Goal: Communication & Community: Answer question/provide support

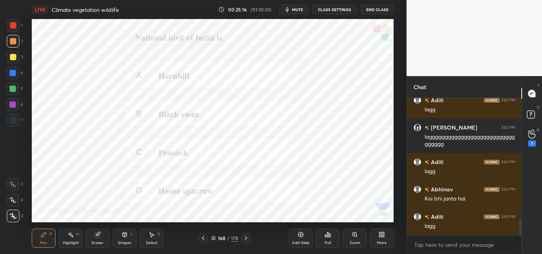
scroll to position [1046, 0]
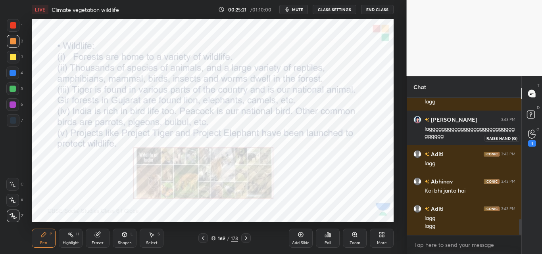
click at [529, 137] on icon at bounding box center [532, 134] width 8 height 9
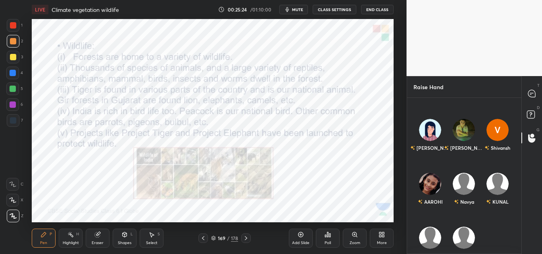
scroll to position [75, 0]
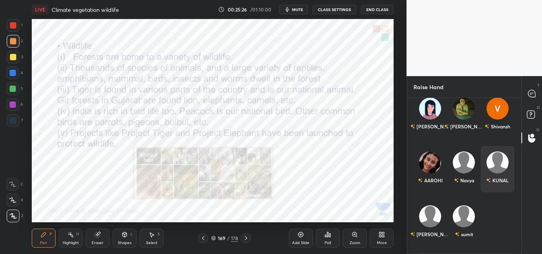
click at [497, 170] on div "KUNAL" at bounding box center [498, 169] width 34 height 46
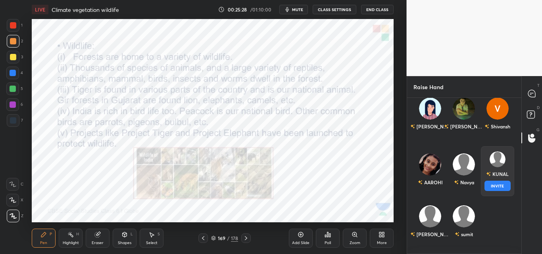
click at [496, 185] on button "INVITE" at bounding box center [497, 186] width 27 height 10
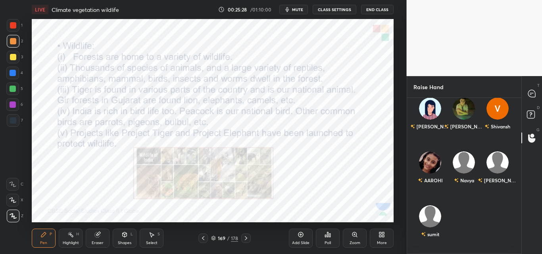
scroll to position [122, 112]
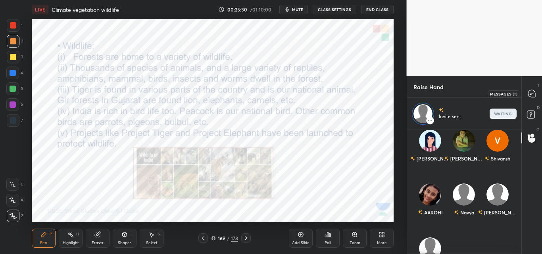
click at [534, 96] on icon at bounding box center [531, 93] width 7 height 7
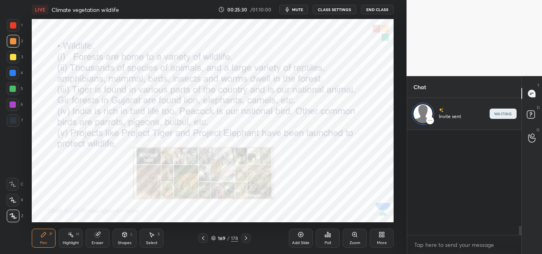
scroll to position [103, 112]
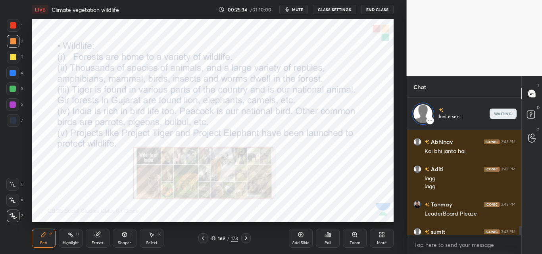
click at [326, 236] on icon at bounding box center [326, 236] width 1 height 2
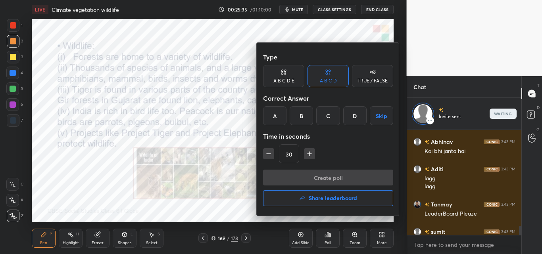
click at [322, 200] on h4 "Share leaderboard" at bounding box center [333, 199] width 48 height 6
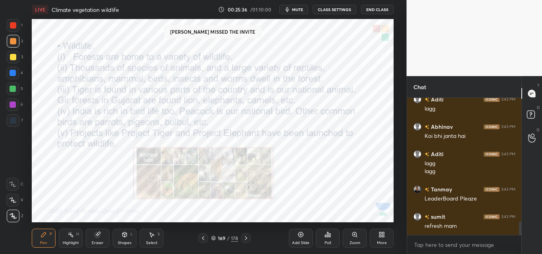
scroll to position [1265, 0]
click at [301, 10] on span "mute" at bounding box center [297, 10] width 11 height 6
click at [333, 238] on div "Poll" at bounding box center [328, 238] width 24 height 19
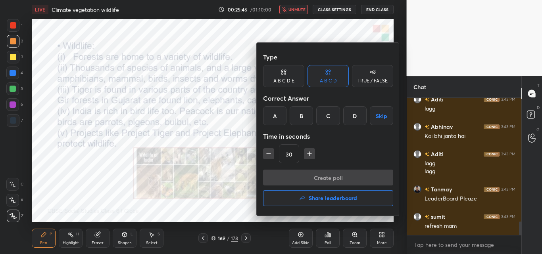
click at [320, 205] on button "Share leaderboard" at bounding box center [328, 199] width 130 height 16
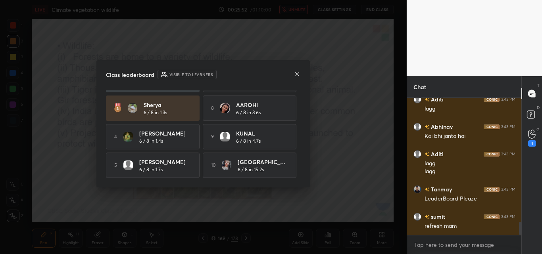
scroll to position [0, 0]
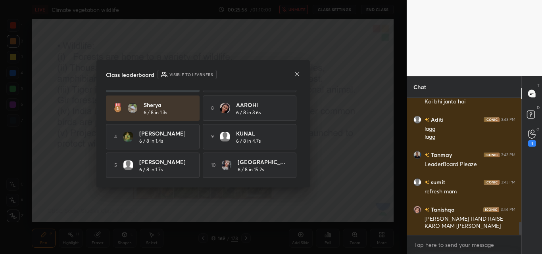
click at [297, 75] on icon at bounding box center [297, 74] width 6 height 6
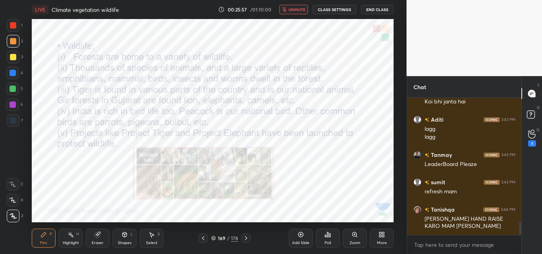
click at [301, 6] on button "unmute" at bounding box center [293, 10] width 29 height 10
click at [535, 142] on div "1" at bounding box center [532, 144] width 8 height 6
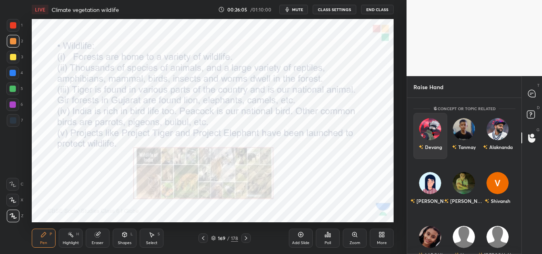
click at [438, 129] on div "Devang" at bounding box center [431, 136] width 34 height 46
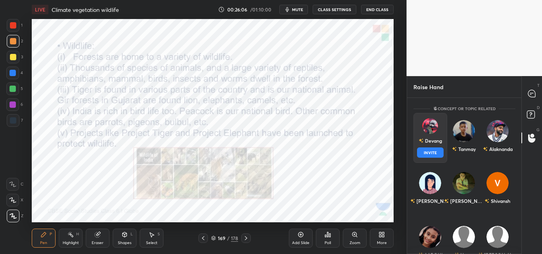
click at [429, 154] on button "INVITE" at bounding box center [430, 153] width 27 height 10
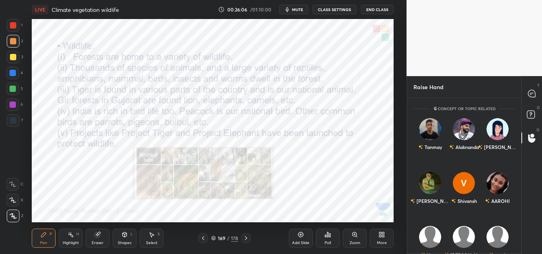
scroll to position [122, 112]
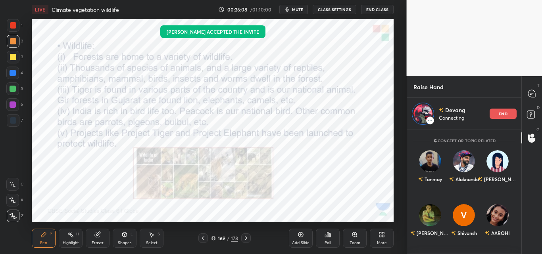
click at [296, 7] on span "mute" at bounding box center [297, 10] width 11 height 6
click at [532, 93] on icon at bounding box center [531, 93] width 3 height 0
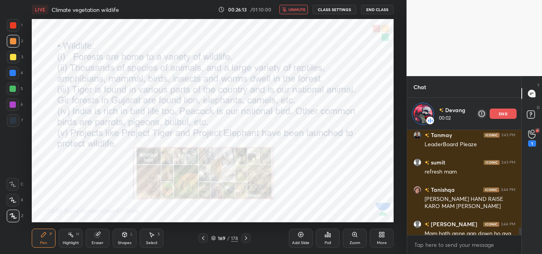
scroll to position [1366, 0]
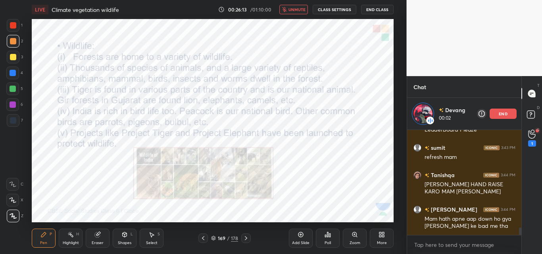
drag, startPoint x: 521, startPoint y: 231, endPoint x: 521, endPoint y: 252, distance: 21.8
click at [521, 252] on div "Aditi 3:43 PM lagg lagg Tanmay 3:43 PM LeaderBoard Pleaze sumit 3:43 PM refresh…" at bounding box center [464, 192] width 115 height 124
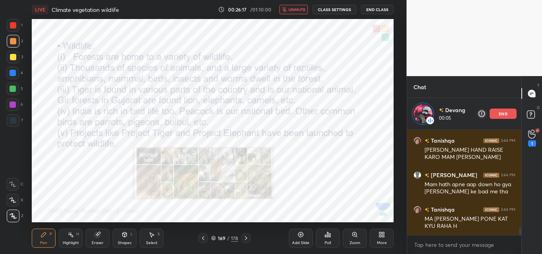
click at [300, 8] on span "unmute" at bounding box center [297, 10] width 17 height 6
click at [291, 10] on icon "button" at bounding box center [287, 9] width 6 height 6
click at [292, 18] on div "LIVE Climate vegetation wildlife 00:26:27 / 01:10:00 unmute CLASS SETTINGS End …" at bounding box center [213, 9] width 362 height 19
click at [292, 16] on div "LIVE Climate vegetation wildlife 00:26:27 / 01:10:00 unmute CLASS SETTINGS End …" at bounding box center [213, 9] width 362 height 19
click at [292, 15] on div "LIVE Climate vegetation wildlife 00:26:27 / 01:10:00 unmute CLASS SETTINGS End …" at bounding box center [213, 9] width 362 height 19
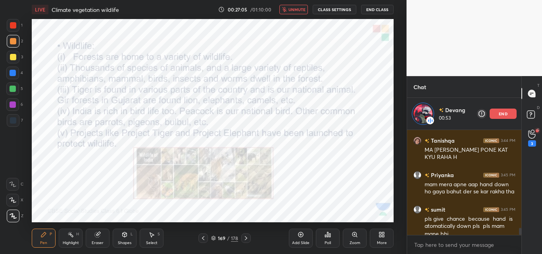
scroll to position [1478, 0]
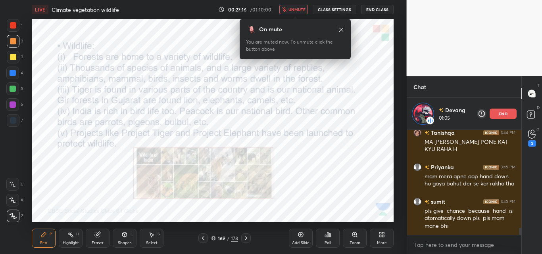
click at [293, 10] on span "unmute" at bounding box center [297, 10] width 17 height 6
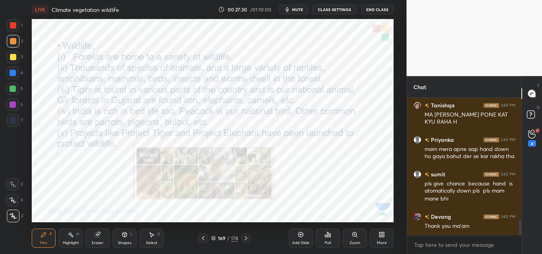
scroll to position [1126, 0]
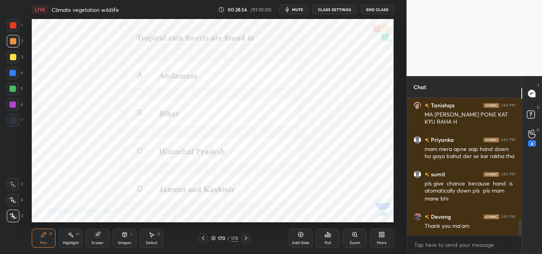
click at [331, 236] on icon at bounding box center [328, 235] width 6 height 6
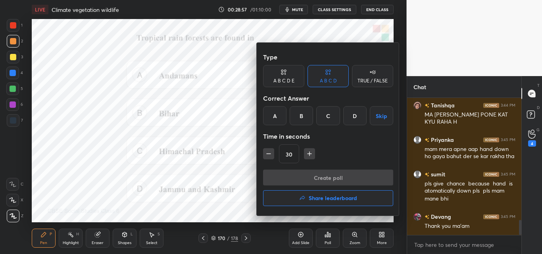
drag, startPoint x: 274, startPoint y: 118, endPoint x: 280, endPoint y: 141, distance: 24.6
click at [274, 118] on div "A" at bounding box center [274, 115] width 23 height 19
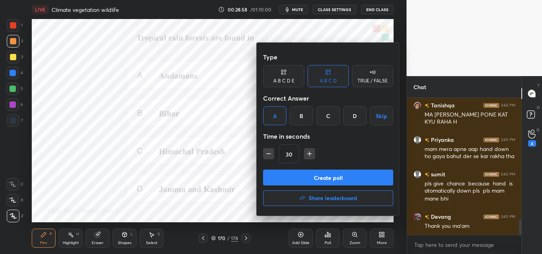
click at [287, 178] on button "Create poll" at bounding box center [328, 178] width 130 height 16
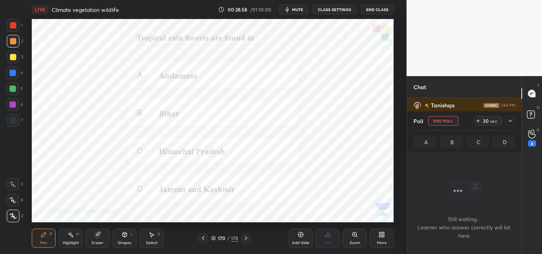
click at [279, 141] on div "Type A B C D E A B C D TRUE / FALSE Correct Answer A B C D Skip Time in seconds…" at bounding box center [328, 156] width 98 height 68
click at [292, 6] on button "mute" at bounding box center [293, 10] width 29 height 10
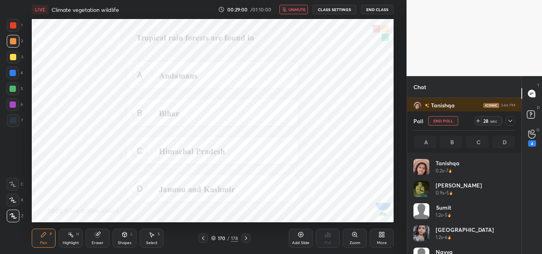
scroll to position [93, 99]
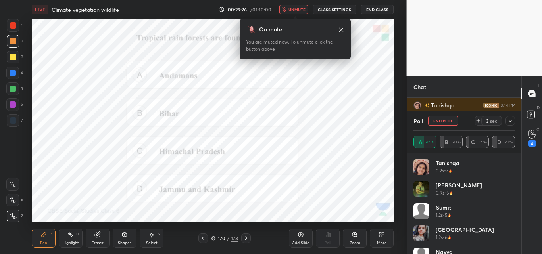
click at [301, 8] on span "unmute" at bounding box center [297, 10] width 17 height 6
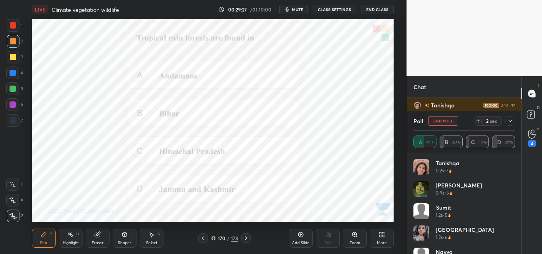
click at [510, 121] on icon at bounding box center [510, 121] width 6 height 6
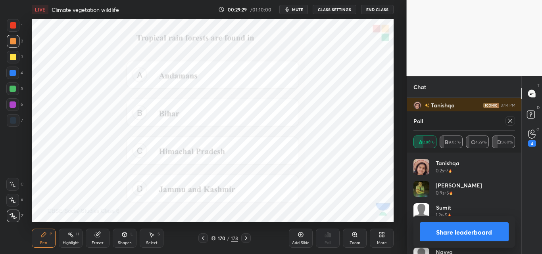
scroll to position [3, 3]
click at [510, 120] on icon at bounding box center [510, 121] width 6 height 6
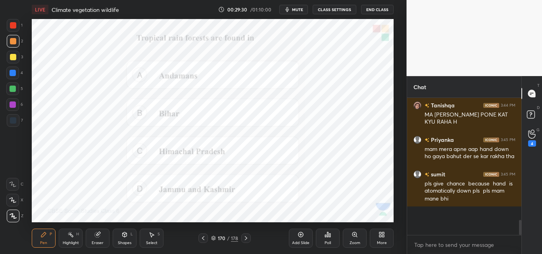
scroll to position [154, 112]
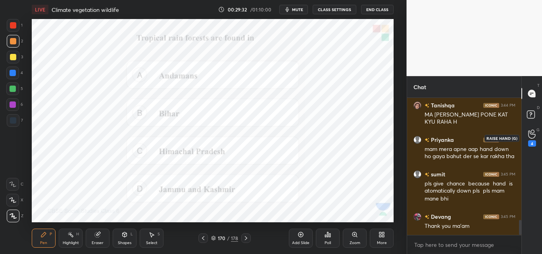
click at [527, 144] on div "4" at bounding box center [532, 138] width 16 height 14
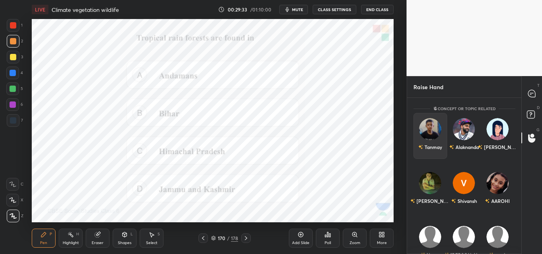
click at [428, 143] on div "Tanmay" at bounding box center [430, 147] width 24 height 13
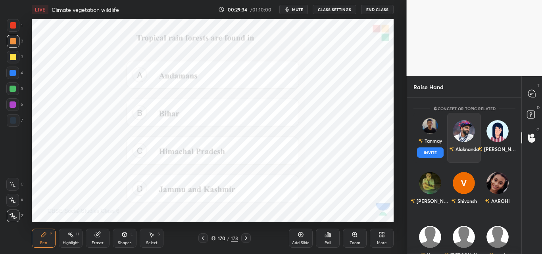
click at [431, 153] on button "INVITE" at bounding box center [430, 153] width 27 height 10
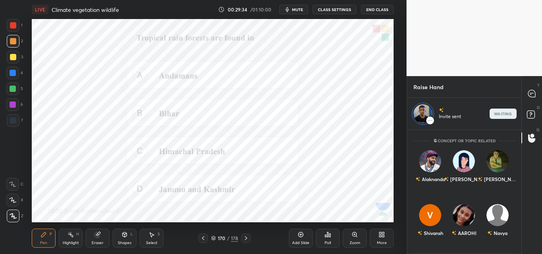
scroll to position [122, 112]
click at [246, 241] on icon at bounding box center [246, 238] width 6 height 6
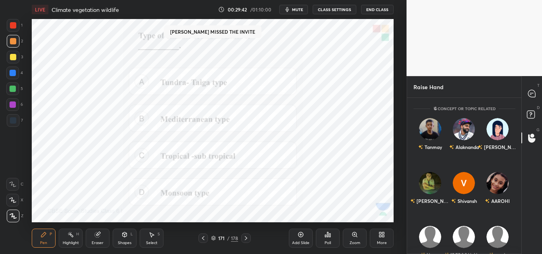
scroll to position [154, 112]
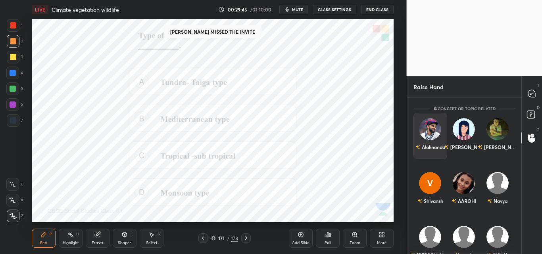
click at [437, 135] on div "Alaknanda" at bounding box center [431, 136] width 34 height 46
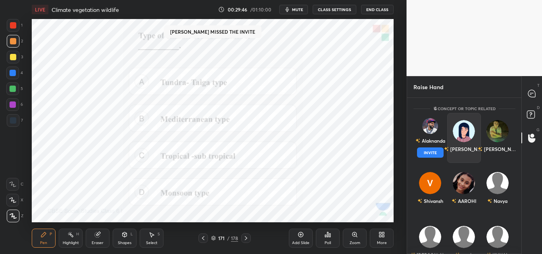
click at [435, 153] on button "INVITE" at bounding box center [430, 153] width 27 height 10
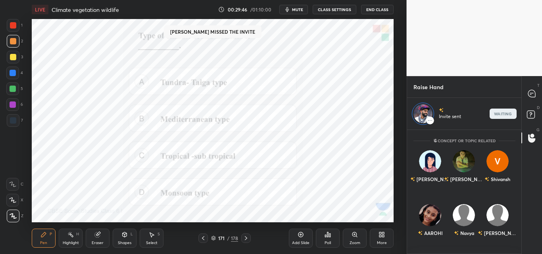
scroll to position [122, 112]
click at [532, 92] on icon at bounding box center [531, 93] width 7 height 7
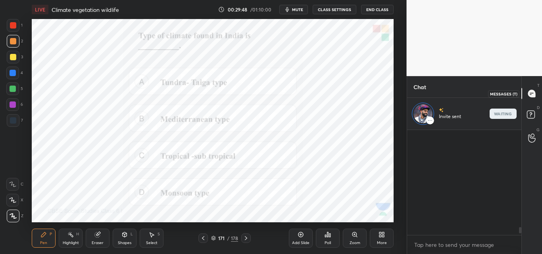
scroll to position [122, 112]
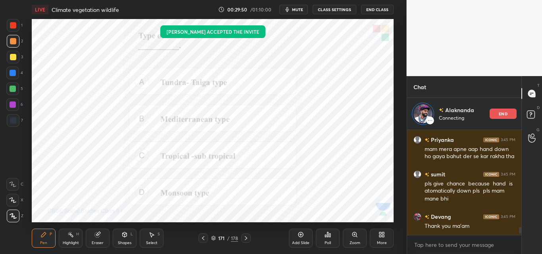
click at [331, 238] on div "Poll" at bounding box center [328, 238] width 24 height 19
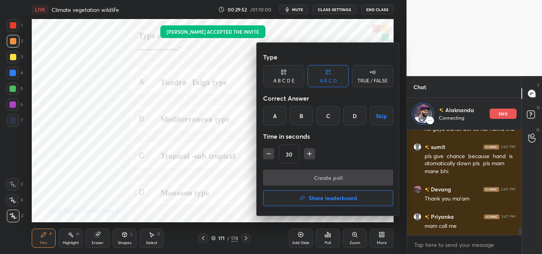
click at [330, 118] on div "C" at bounding box center [327, 115] width 23 height 19
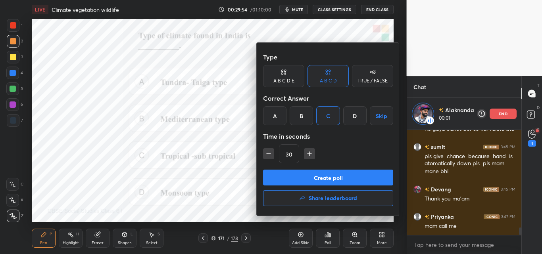
click at [324, 177] on button "Create poll" at bounding box center [328, 178] width 130 height 16
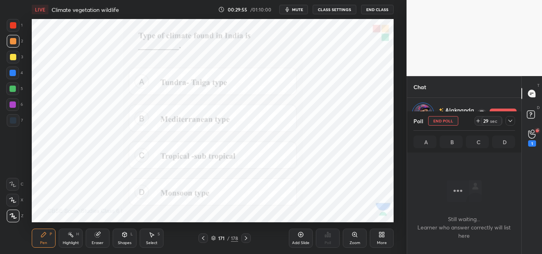
click at [287, 10] on icon "button" at bounding box center [287, 9] width 6 height 6
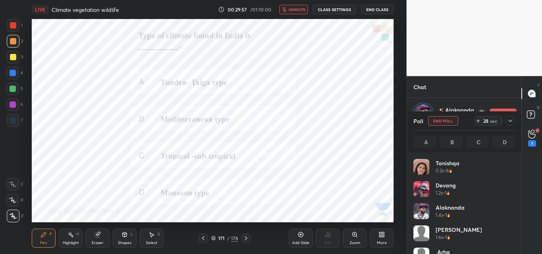
click at [511, 119] on icon at bounding box center [510, 121] width 6 height 6
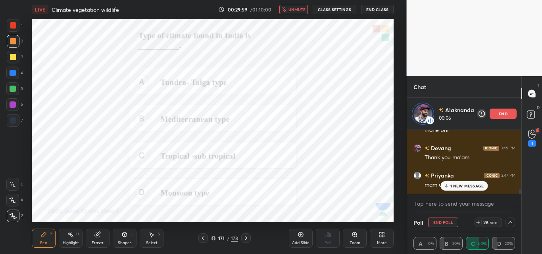
drag, startPoint x: 521, startPoint y: 191, endPoint x: 520, endPoint y: 196, distance: 4.9
click at [520, 196] on div "Tanishqa 3:44 PM MA SABKA PONE KAT KYU RAHA H Priyanka 3:45 PM mam mera apne aa…" at bounding box center [464, 171] width 115 height 83
click at [295, 13] on button "unmute" at bounding box center [293, 10] width 29 height 10
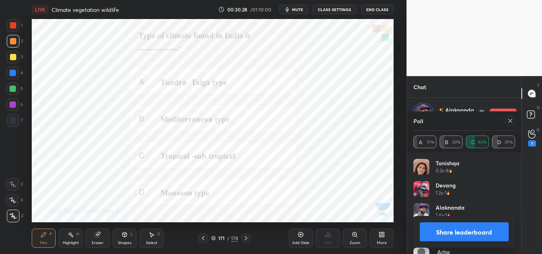
drag, startPoint x: 511, startPoint y: 122, endPoint x: 511, endPoint y: 115, distance: 6.7
click at [511, 120] on icon at bounding box center [511, 121] width 4 height 4
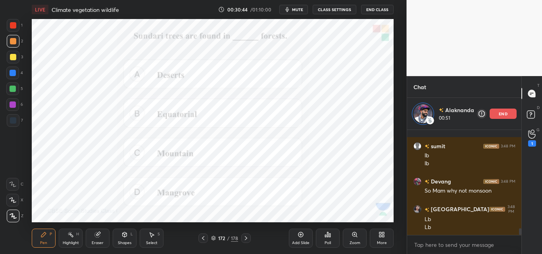
click at [301, 11] on span "mute" at bounding box center [297, 10] width 11 height 6
click at [302, 11] on span "unmute" at bounding box center [297, 10] width 17 height 6
click at [302, 11] on span "mute" at bounding box center [297, 10] width 11 height 6
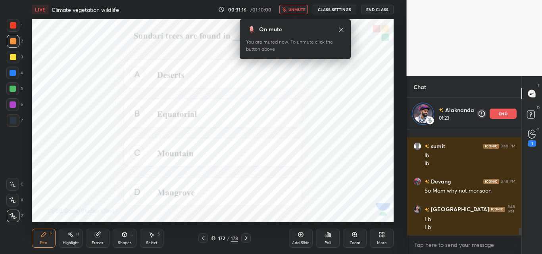
scroll to position [1552, 0]
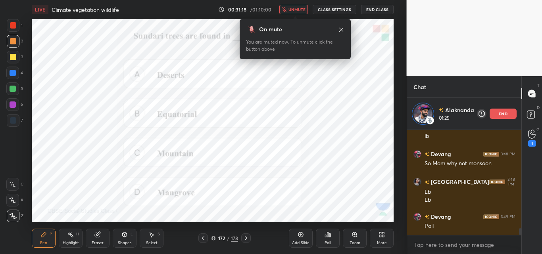
click at [327, 241] on div "Poll" at bounding box center [328, 243] width 6 height 4
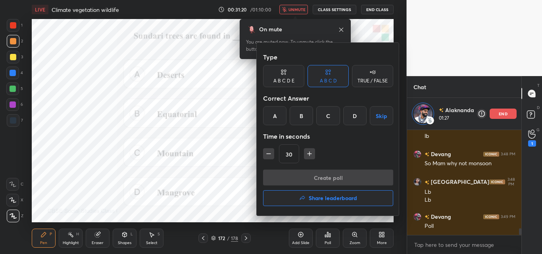
click at [305, 116] on div "B" at bounding box center [301, 115] width 23 height 19
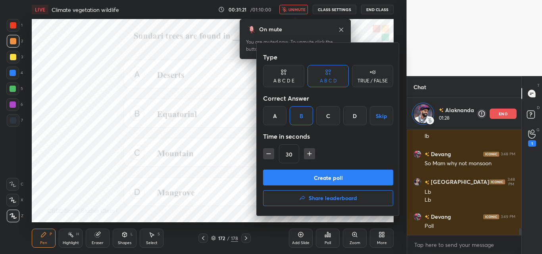
click at [324, 176] on button "Create poll" at bounding box center [328, 178] width 130 height 16
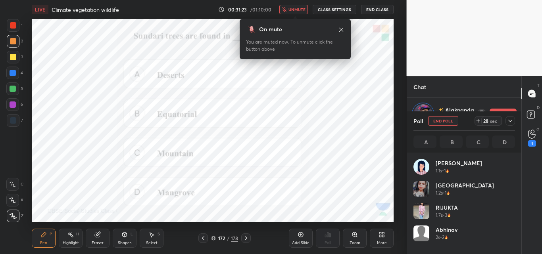
scroll to position [3, 3]
click at [514, 123] on div at bounding box center [511, 121] width 10 height 10
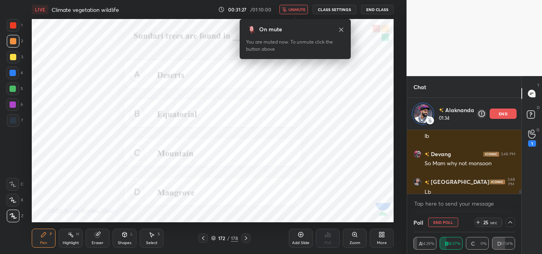
scroll to position [1593, 0]
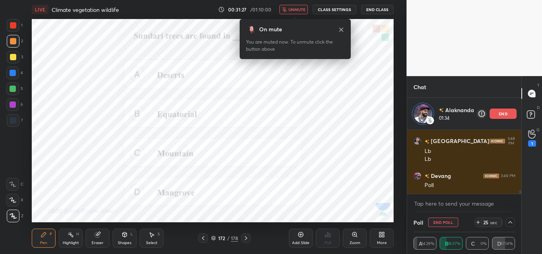
drag, startPoint x: 520, startPoint y: 191, endPoint x: 522, endPoint y: 225, distance: 34.6
click at [522, 225] on div "Chat Alaknanda 01:34 end Navya 3:48 PM Lb sumit 3:48 PM lb lb Devang 3:48 PM So…" at bounding box center [475, 165] width 136 height 178
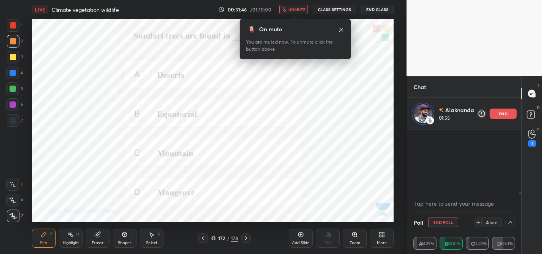
scroll to position [2328, 0]
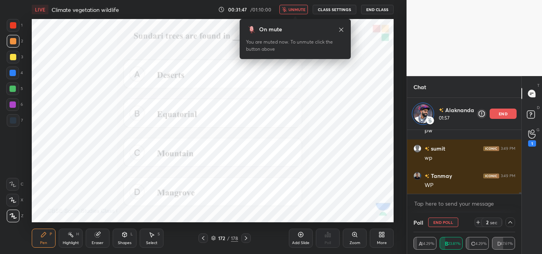
click at [297, 13] on button "unmute" at bounding box center [293, 10] width 29 height 10
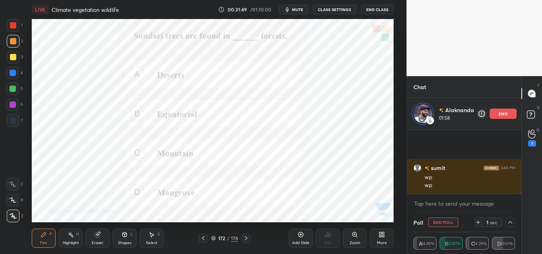
scroll to position [2528, 0]
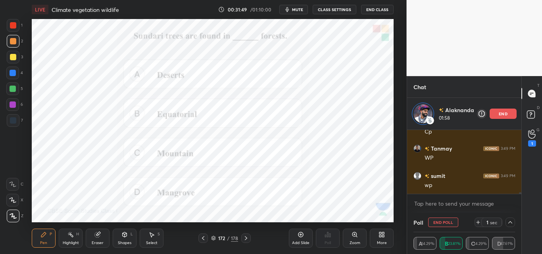
click at [509, 222] on icon at bounding box center [510, 223] width 6 height 6
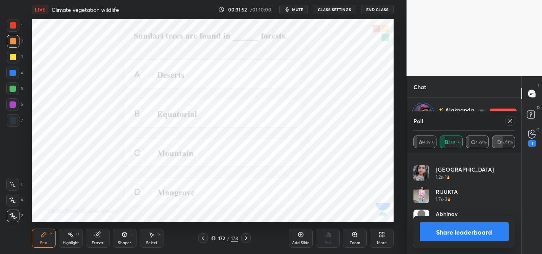
scroll to position [2637, 0]
click at [510, 122] on icon at bounding box center [510, 121] width 6 height 6
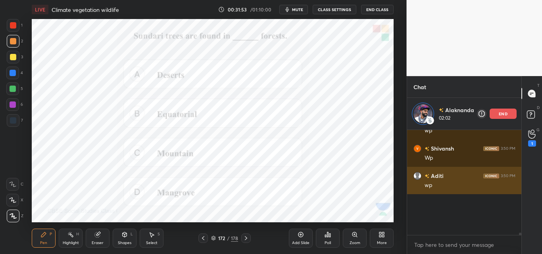
scroll to position [71, 112]
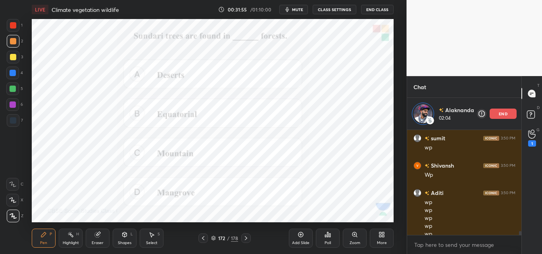
click at [331, 237] on icon at bounding box center [328, 235] width 6 height 6
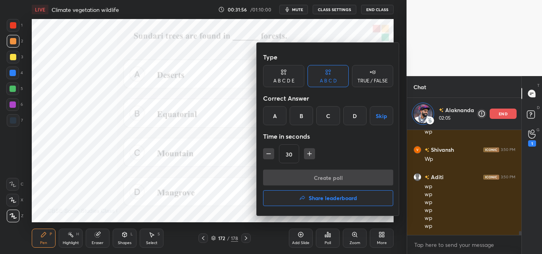
click at [351, 116] on div "D" at bounding box center [354, 115] width 23 height 19
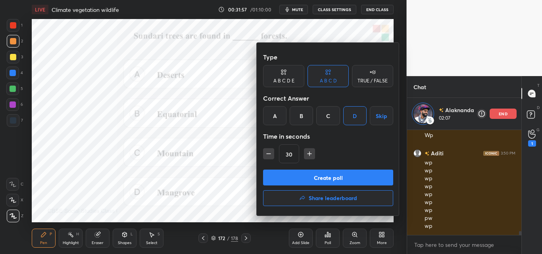
click at [322, 177] on button "Create poll" at bounding box center [328, 178] width 130 height 16
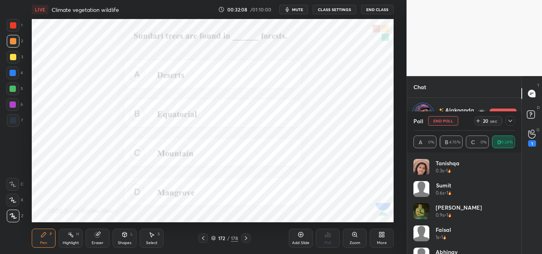
click at [297, 8] on span "mute" at bounding box center [297, 10] width 11 height 6
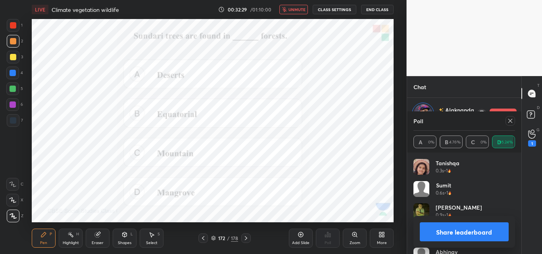
click at [294, 11] on span "unmute" at bounding box center [297, 10] width 17 height 6
click at [513, 120] on icon at bounding box center [510, 121] width 6 height 6
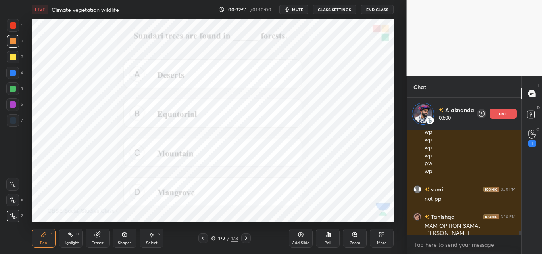
click at [330, 235] on icon at bounding box center [329, 236] width 1 height 4
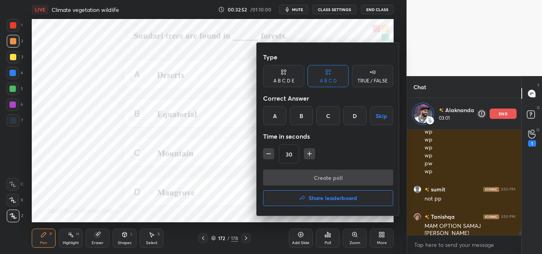
click at [325, 118] on div "C" at bounding box center [327, 115] width 23 height 19
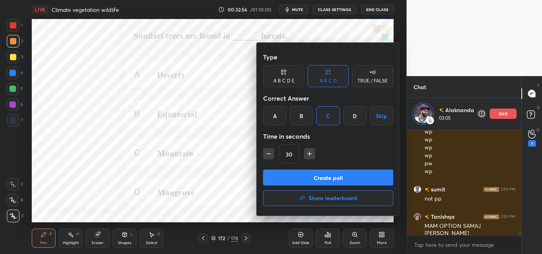
click at [333, 180] on button "Create poll" at bounding box center [328, 178] width 130 height 16
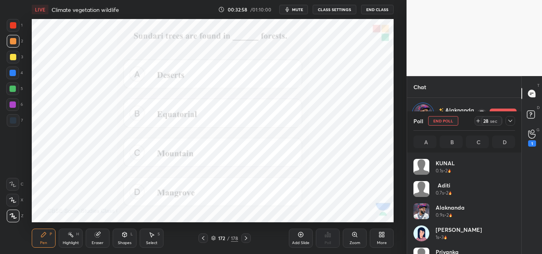
scroll to position [93, 99]
click at [299, 10] on span "mute" at bounding box center [297, 10] width 11 height 6
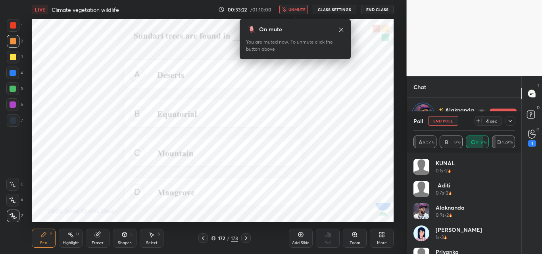
click at [507, 118] on div at bounding box center [511, 121] width 10 height 10
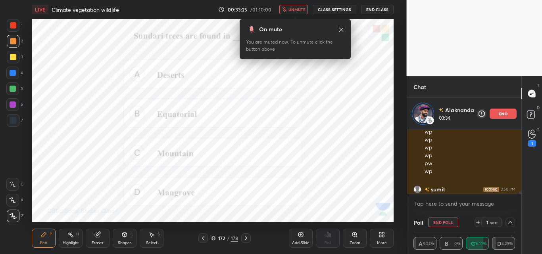
scroll to position [2756, 0]
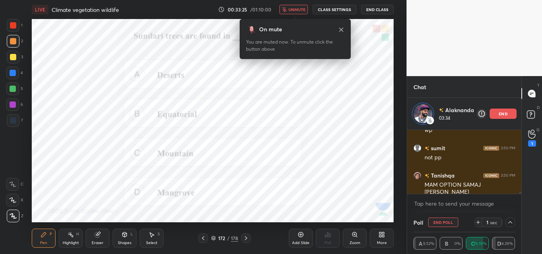
drag, startPoint x: 520, startPoint y: 193, endPoint x: 519, endPoint y: 221, distance: 27.8
click at [519, 221] on div "Chat Alaknanda 03:34 end KUNAL 3:49 PM pw sumit 3:49 PM wp Tanmay 3:49 PM WP su…" at bounding box center [464, 165] width 115 height 178
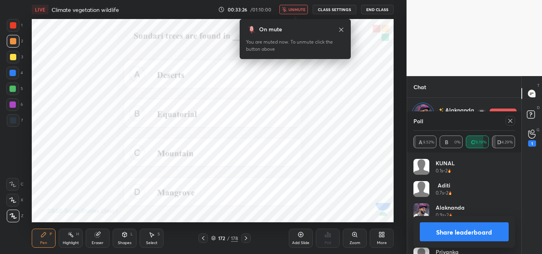
scroll to position [93, 99]
click at [295, 10] on span "unmute" at bounding box center [297, 10] width 17 height 6
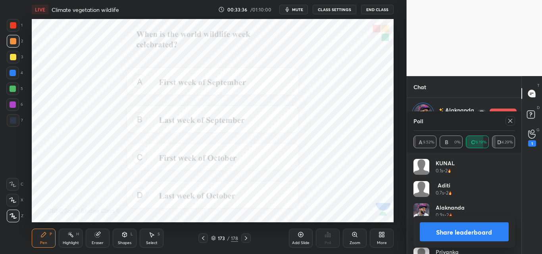
scroll to position [2928, 0]
click at [296, 10] on span "mute" at bounding box center [297, 10] width 11 height 6
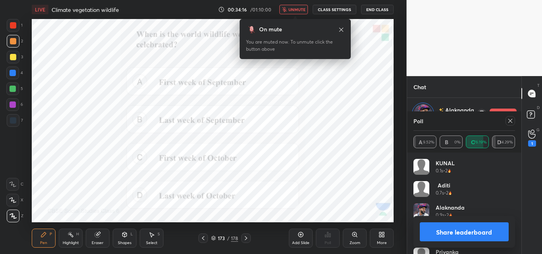
scroll to position [3065, 0]
click at [512, 118] on icon at bounding box center [510, 121] width 6 height 6
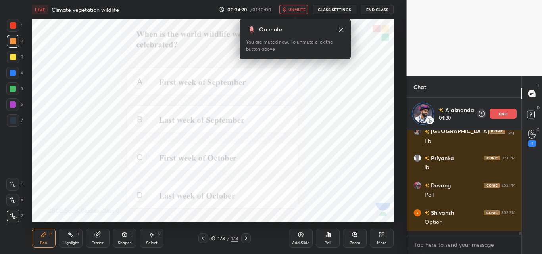
scroll to position [3, 3]
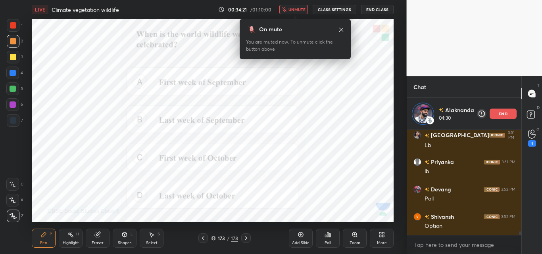
click at [329, 238] on div "Poll" at bounding box center [328, 238] width 24 height 19
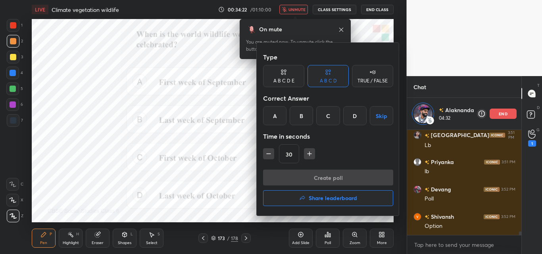
click at [326, 114] on div "C" at bounding box center [327, 115] width 23 height 19
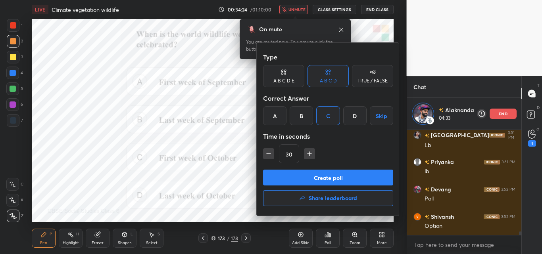
click at [312, 176] on button "Create poll" at bounding box center [328, 178] width 130 height 16
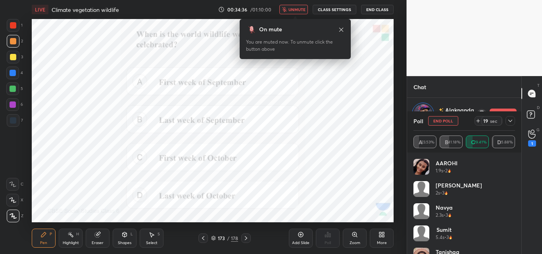
scroll to position [3099, 0]
click at [292, 11] on span "unmute" at bounding box center [297, 10] width 17 height 6
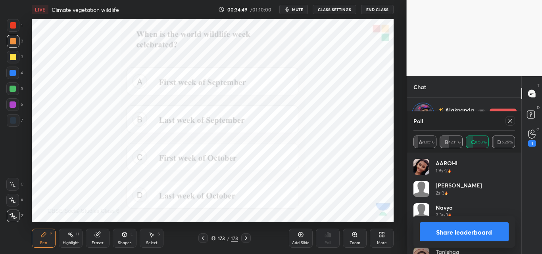
scroll to position [3291, 0]
click at [508, 123] on icon at bounding box center [510, 121] width 6 height 6
type textarea "x"
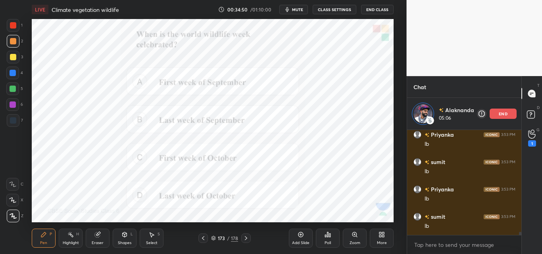
scroll to position [103, 112]
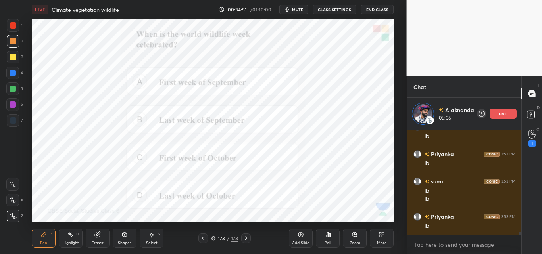
click at [506, 115] on p "end" at bounding box center [503, 114] width 9 height 4
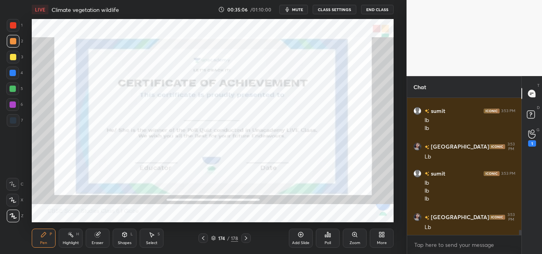
click at [298, 12] on span "mute" at bounding box center [297, 10] width 11 height 6
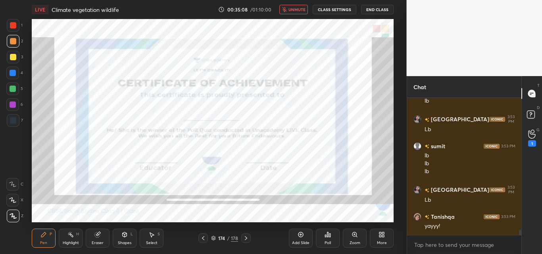
click at [322, 238] on div "Poll" at bounding box center [328, 238] width 24 height 19
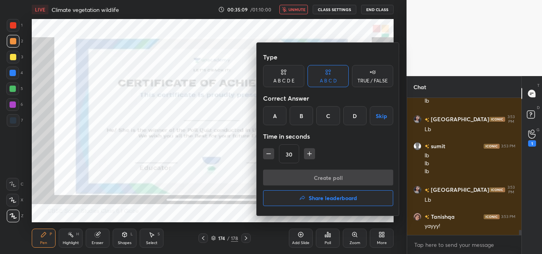
click at [307, 198] on button "Share leaderboard" at bounding box center [328, 199] width 130 height 16
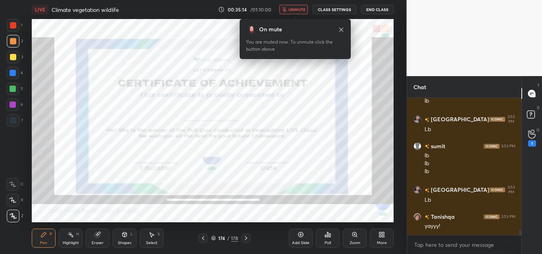
click at [380, 239] on div "More" at bounding box center [382, 238] width 24 height 19
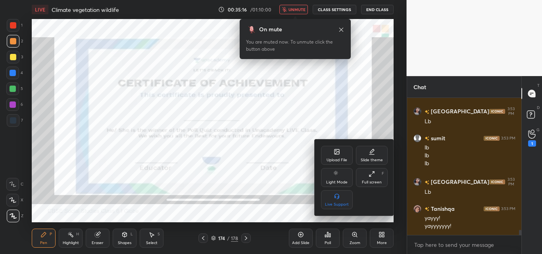
click at [336, 150] on icon at bounding box center [337, 152] width 5 height 5
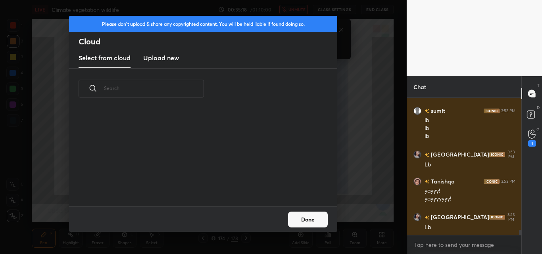
click at [160, 57] on h3 "Upload new" at bounding box center [161, 58] width 36 height 10
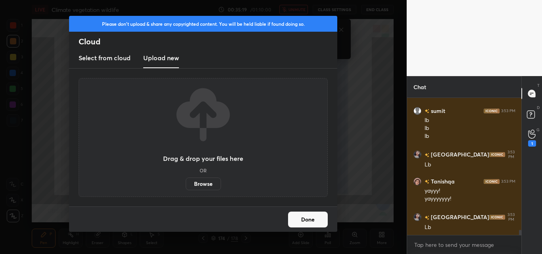
click at [160, 57] on h3 "Upload new" at bounding box center [161, 58] width 36 height 10
click at [199, 185] on label "Browse" at bounding box center [203, 184] width 35 height 13
click at [186, 185] on input "Browse" at bounding box center [186, 184] width 0 height 13
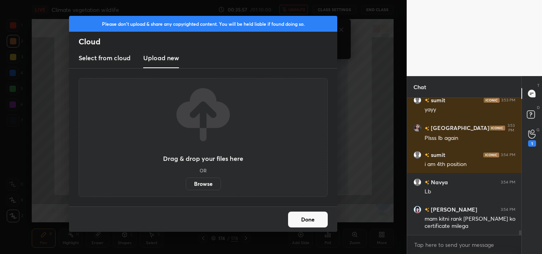
scroll to position [3703, 0]
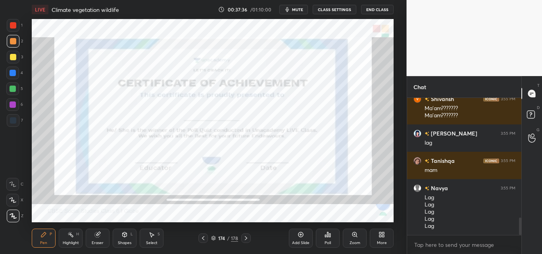
scroll to position [940, 0]
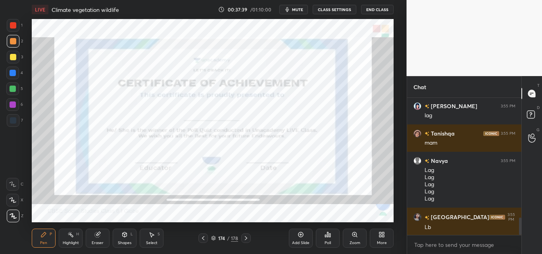
click at [299, 7] on span "mute" at bounding box center [297, 10] width 11 height 6
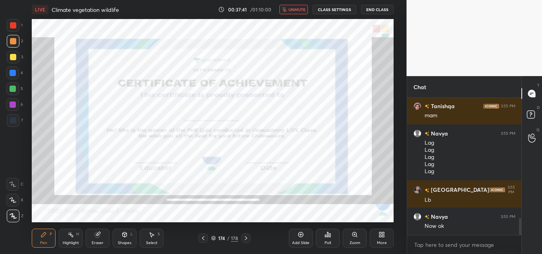
click at [383, 233] on icon at bounding box center [384, 234] width 2 height 2
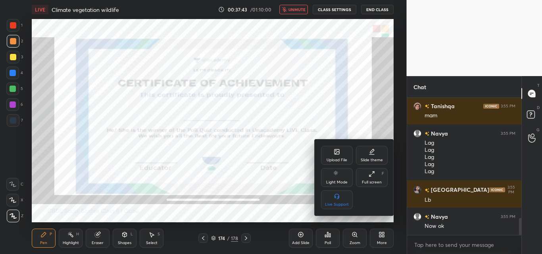
click at [338, 150] on icon at bounding box center [337, 152] width 5 height 5
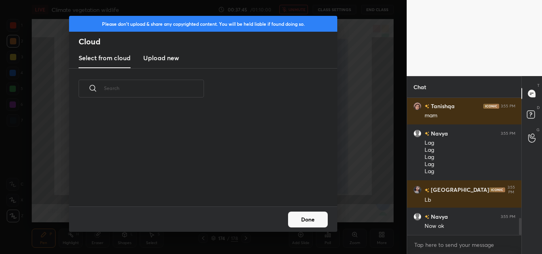
scroll to position [98, 255]
click at [151, 56] on h3 "Upload new" at bounding box center [161, 58] width 36 height 10
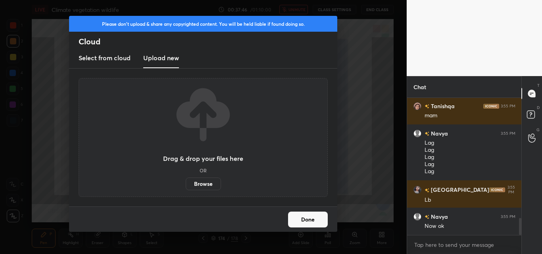
click at [204, 181] on label "Browse" at bounding box center [203, 184] width 35 height 13
click at [186, 181] on input "Browse" at bounding box center [186, 184] width 0 height 13
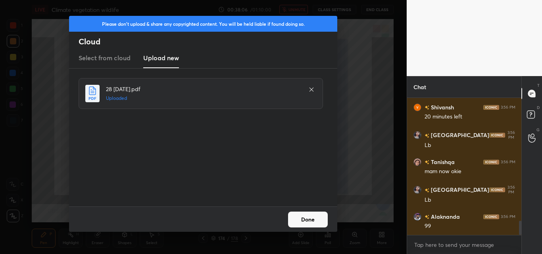
scroll to position [1194, 0]
click at [309, 220] on button "Done" at bounding box center [308, 220] width 40 height 16
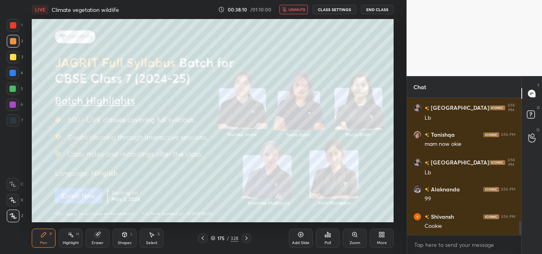
click at [284, 12] on icon "button" at bounding box center [284, 9] width 5 height 5
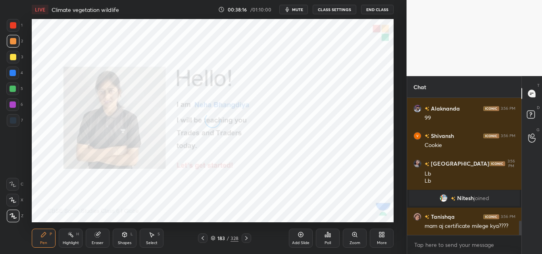
scroll to position [1177, 0]
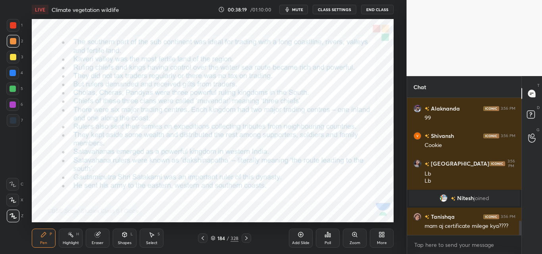
click at [212, 239] on icon at bounding box center [213, 239] width 4 height 1
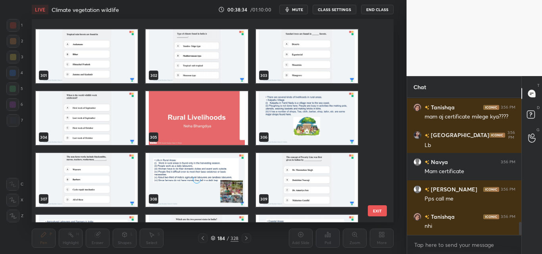
scroll to position [6235, 0]
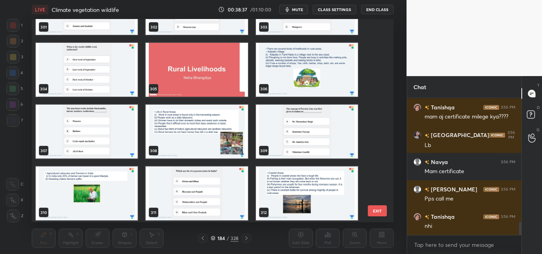
click at [111, 56] on img "grid" at bounding box center [87, 70] width 102 height 54
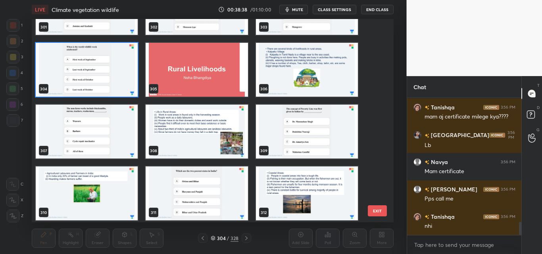
click at [111, 56] on img "grid" at bounding box center [87, 70] width 102 height 54
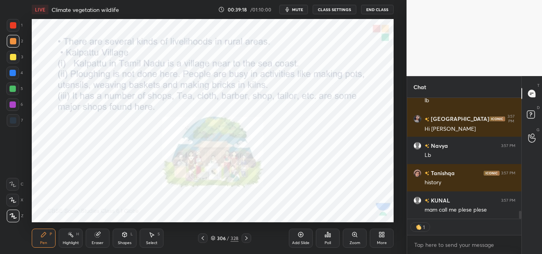
scroll to position [1711, 0]
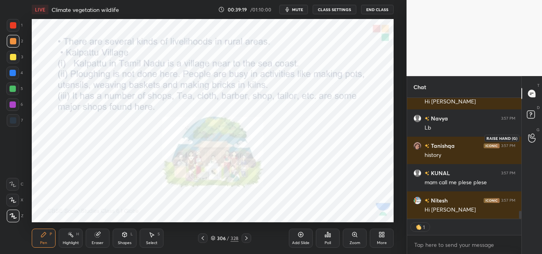
click at [530, 139] on icon at bounding box center [532, 138] width 8 height 9
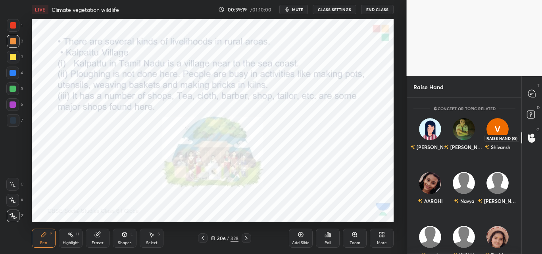
scroll to position [3, 3]
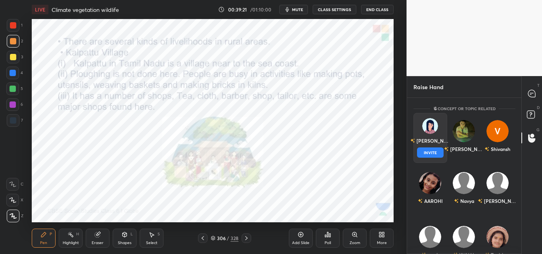
click at [426, 141] on div "[PERSON_NAME]" at bounding box center [430, 140] width 40 height 13
click at [430, 155] on button "INVITE" at bounding box center [430, 153] width 27 height 10
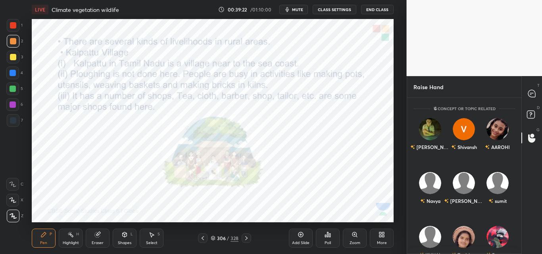
scroll to position [122, 112]
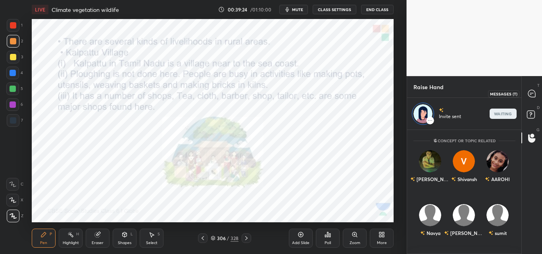
click at [534, 95] on icon at bounding box center [531, 93] width 7 height 7
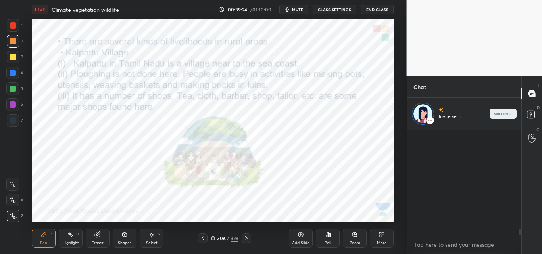
scroll to position [0, 0]
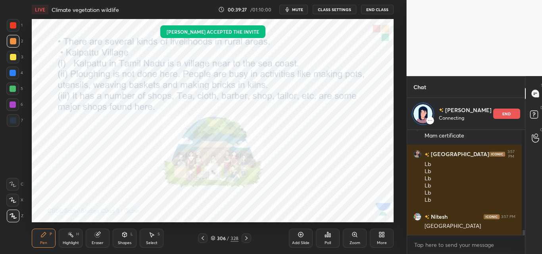
click at [321, 239] on div "Poll" at bounding box center [328, 238] width 24 height 19
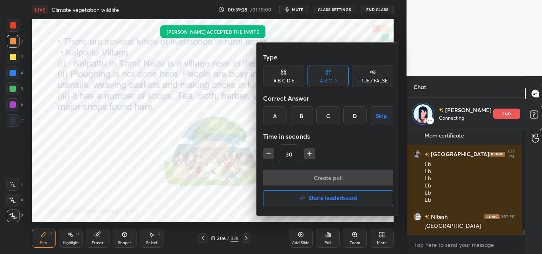
click at [316, 198] on h4 "Share leaderboard" at bounding box center [333, 199] width 48 height 6
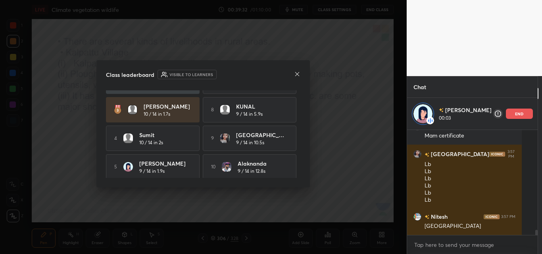
scroll to position [54, 0]
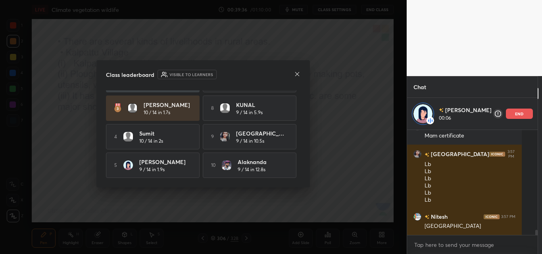
click at [297, 72] on icon at bounding box center [297, 74] width 6 height 6
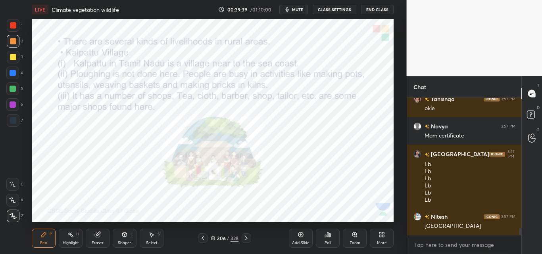
scroll to position [135, 112]
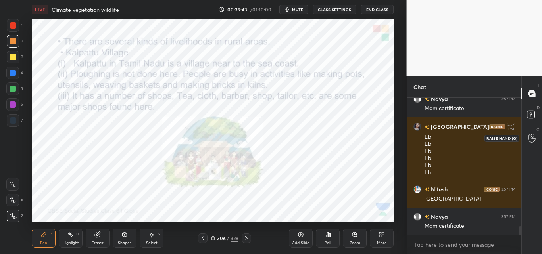
click at [528, 137] on icon at bounding box center [532, 138] width 8 height 9
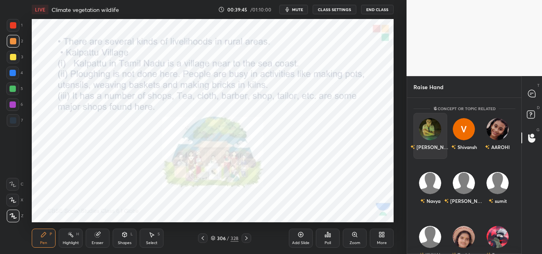
click at [426, 141] on div "[PERSON_NAME]" at bounding box center [430, 147] width 40 height 13
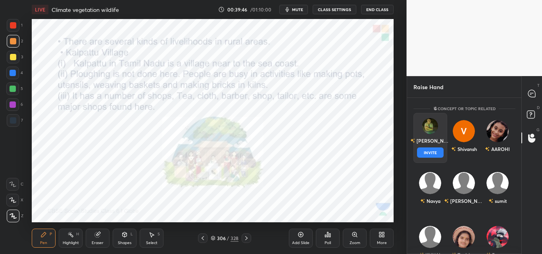
click at [426, 150] on button "INVITE" at bounding box center [430, 153] width 27 height 10
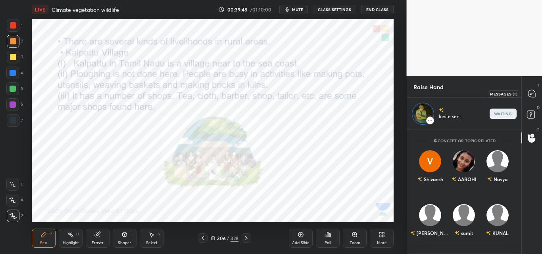
click at [530, 93] on icon at bounding box center [531, 93] width 3 height 0
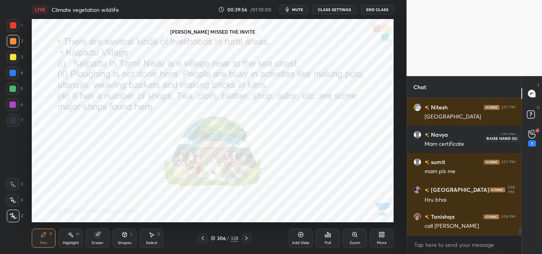
click at [533, 137] on icon at bounding box center [532, 134] width 8 height 9
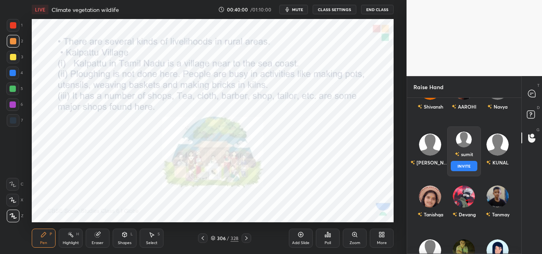
click at [452, 153] on div "sumit INVITE" at bounding box center [464, 152] width 34 height 50
click at [457, 167] on button "INVITE" at bounding box center [464, 166] width 27 height 10
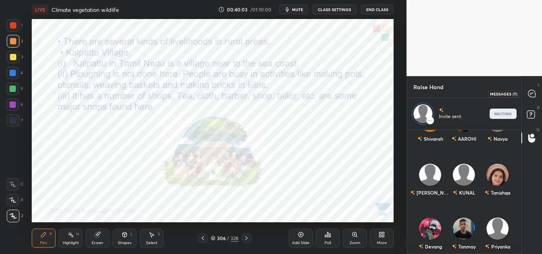
click at [533, 91] on icon at bounding box center [531, 93] width 7 height 7
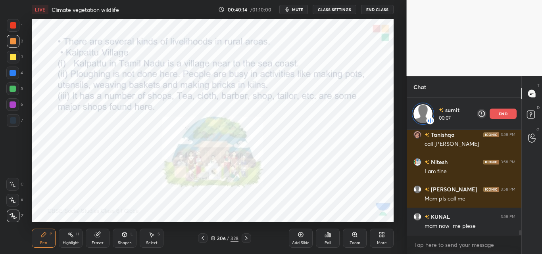
click at [305, 7] on button "mute" at bounding box center [293, 10] width 29 height 10
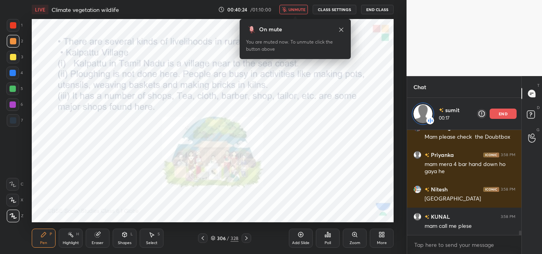
click at [341, 29] on icon at bounding box center [341, 29] width 4 height 4
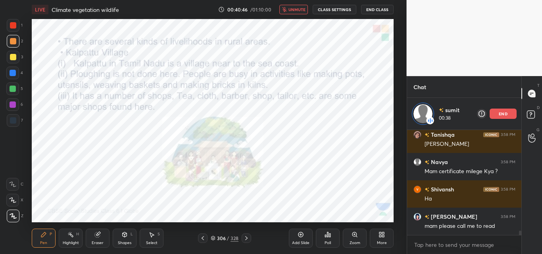
scroll to position [2547, 0]
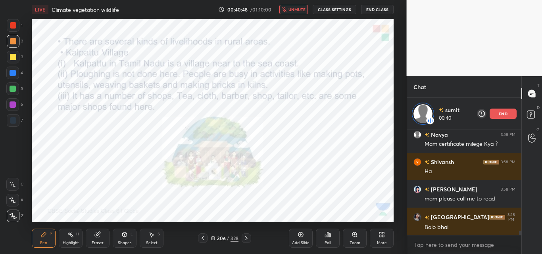
click at [296, 8] on span "unmute" at bounding box center [297, 10] width 17 height 6
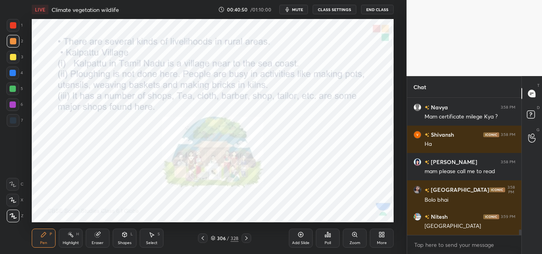
scroll to position [154, 112]
click at [495, 112] on div "Tanishqa 3:58 PM call kat gaya [PERSON_NAME] 3:58 PM I am fine [PERSON_NAME] 3:…" at bounding box center [464, 166] width 115 height 137
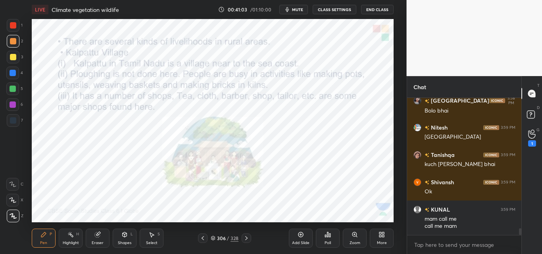
scroll to position [2659, 0]
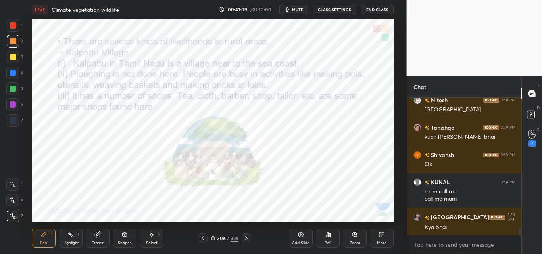
click at [295, 7] on span "mute" at bounding box center [297, 10] width 11 height 6
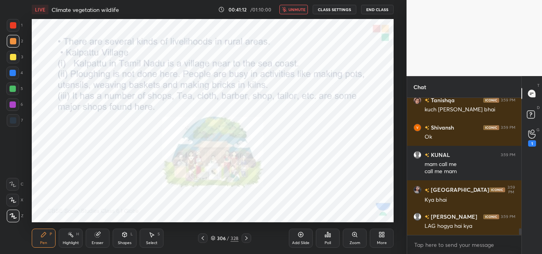
click at [299, 9] on span "unmute" at bounding box center [297, 10] width 17 height 6
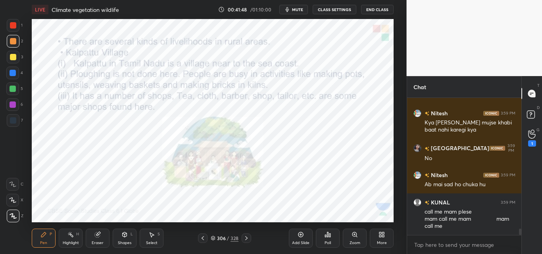
scroll to position [2873, 0]
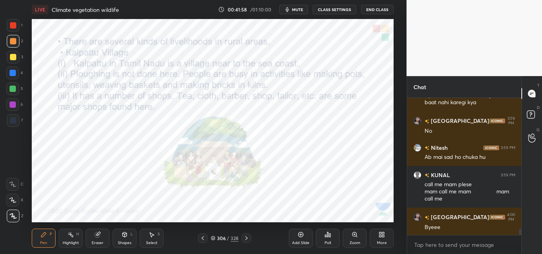
click at [247, 237] on icon at bounding box center [246, 239] width 2 height 4
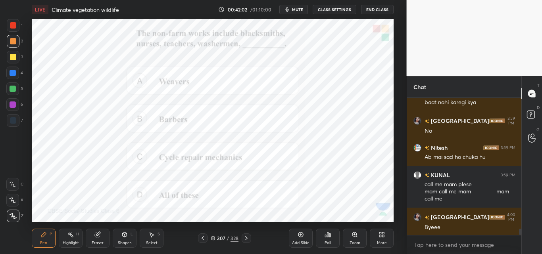
click at [301, 7] on span "mute" at bounding box center [297, 10] width 11 height 6
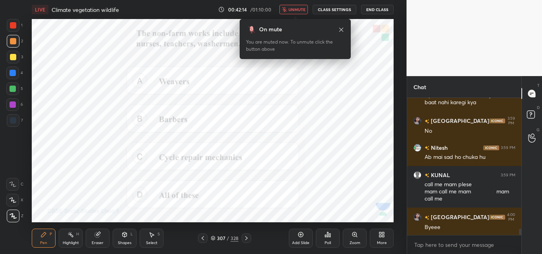
click at [298, 9] on span "unmute" at bounding box center [297, 10] width 17 height 6
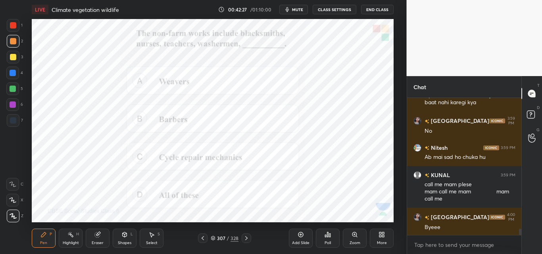
click at [327, 240] on div "Poll" at bounding box center [328, 238] width 24 height 19
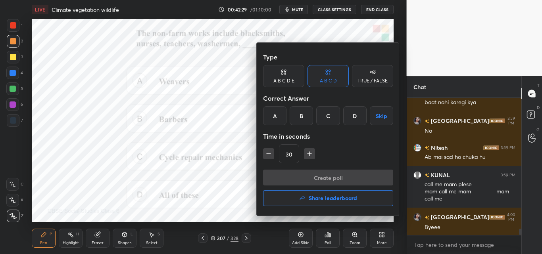
drag, startPoint x: 348, startPoint y: 116, endPoint x: 345, endPoint y: 132, distance: 16.4
click at [348, 116] on div "D" at bounding box center [354, 115] width 23 height 19
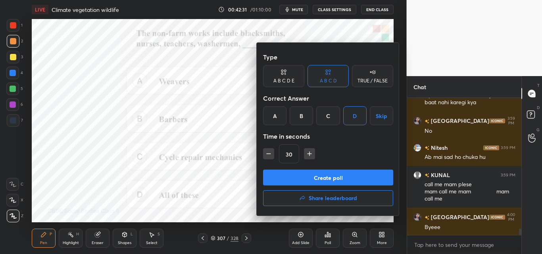
click at [322, 179] on button "Create poll" at bounding box center [328, 178] width 130 height 16
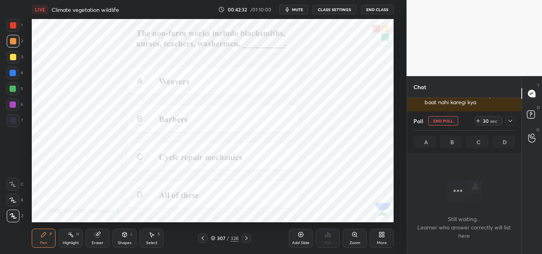
scroll to position [113, 112]
click at [302, 10] on span "mute" at bounding box center [297, 10] width 11 height 6
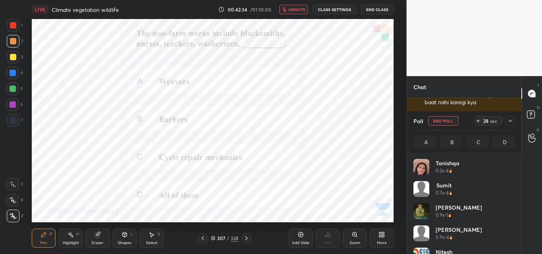
scroll to position [3, 3]
drag, startPoint x: 511, startPoint y: 123, endPoint x: 507, endPoint y: 119, distance: 5.6
click at [510, 123] on icon at bounding box center [510, 121] width 6 height 6
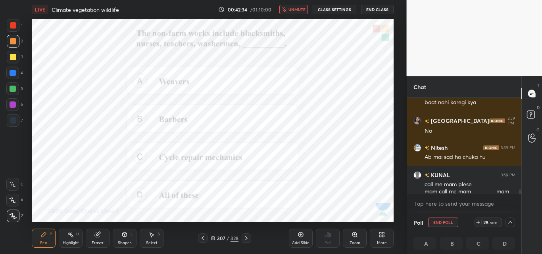
scroll to position [0, 3]
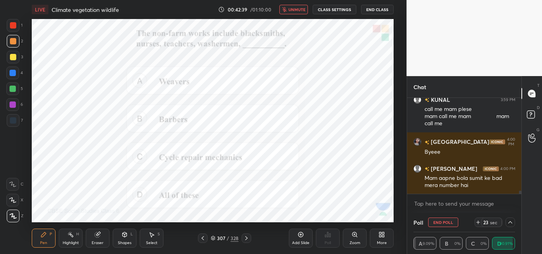
click at [524, 197] on div "T Messages (T) D Doubts (D) G Raise Hand (G)" at bounding box center [532, 165] width 21 height 178
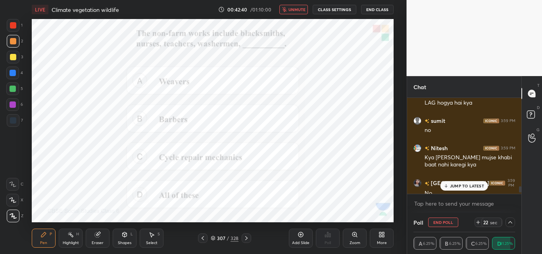
scroll to position [2948, 0]
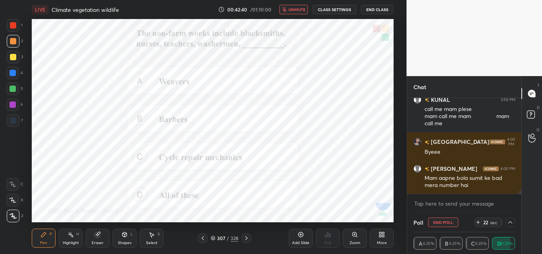
drag, startPoint x: 520, startPoint y: 193, endPoint x: 524, endPoint y: 199, distance: 7.5
click at [523, 198] on div "Chat [PERSON_NAME] 3:59 PM Ab mai sad ho chuka hu KUNAL 3:59 PM call me mam ple…" at bounding box center [475, 165] width 136 height 178
drag, startPoint x: 303, startPoint y: 7, endPoint x: 299, endPoint y: 2, distance: 6.2
click at [302, 7] on span "unmute" at bounding box center [297, 10] width 17 height 6
click at [534, 139] on icon at bounding box center [532, 138] width 8 height 9
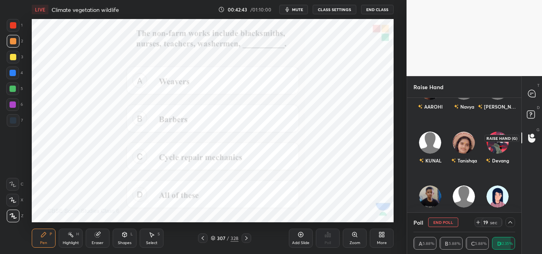
scroll to position [113, 112]
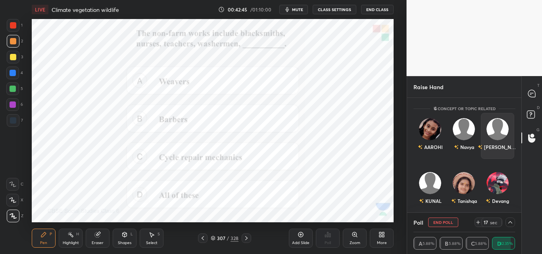
click at [495, 138] on div "[PERSON_NAME]" at bounding box center [498, 136] width 34 height 46
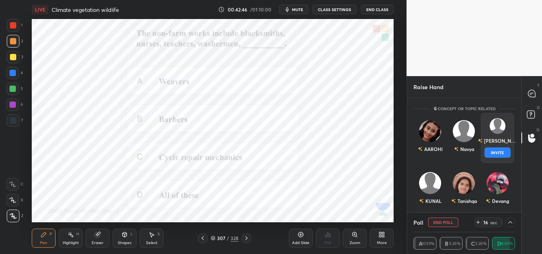
click at [495, 154] on button "INVITE" at bounding box center [497, 153] width 27 height 10
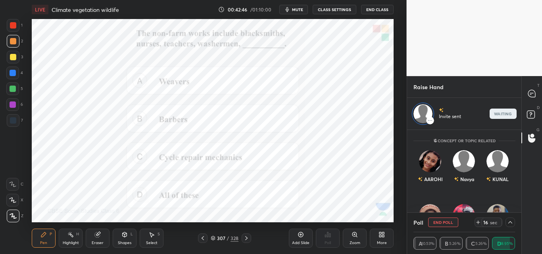
scroll to position [81, 112]
click at [532, 96] on icon at bounding box center [531, 93] width 7 height 7
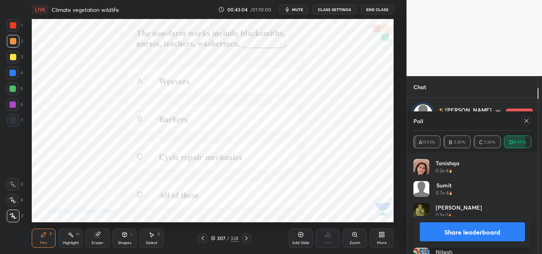
scroll to position [3016, 0]
click at [524, 121] on icon at bounding box center [527, 121] width 6 height 6
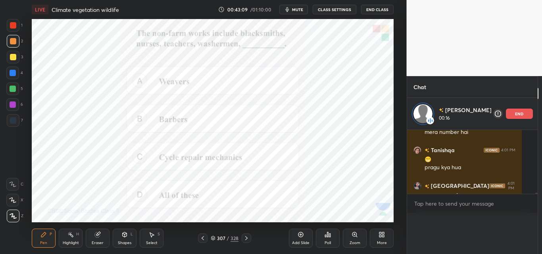
scroll to position [106, 112]
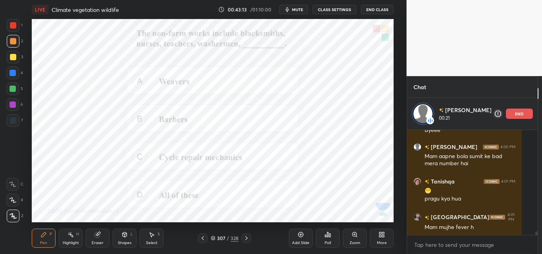
click at [245, 239] on icon at bounding box center [246, 238] width 6 height 6
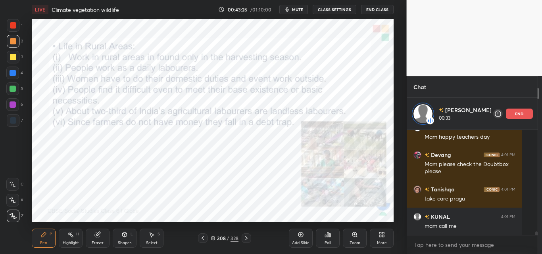
click at [297, 5] on button "mute" at bounding box center [293, 10] width 29 height 10
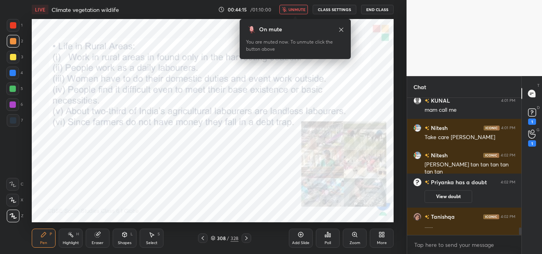
scroll to position [2418, 0]
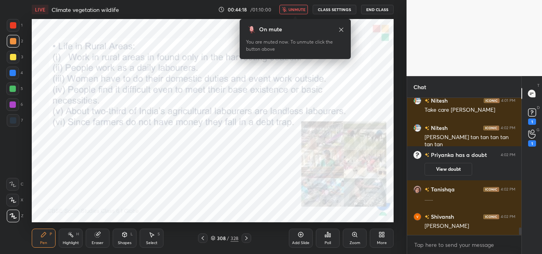
click at [296, 11] on span "unmute" at bounding box center [297, 10] width 17 height 6
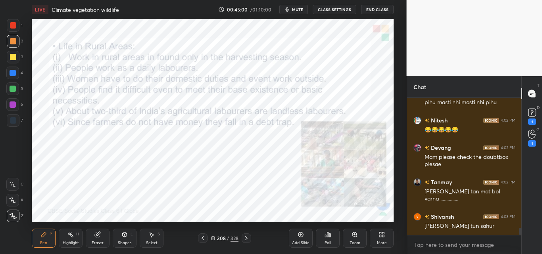
scroll to position [2597, 0]
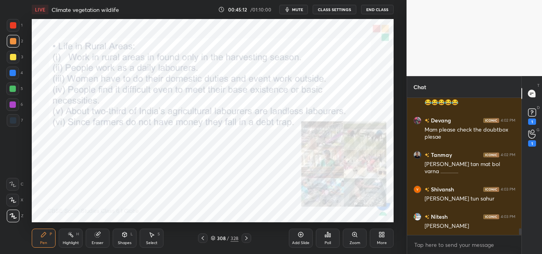
click at [300, 0] on html "1 2 3 4 5 6 7 C X Z C X Z E E Erase all H H LIVE Climate vegetation wildlife 00…" at bounding box center [271, 0] width 542 height 0
click at [300, 12] on span "mute" at bounding box center [297, 10] width 11 height 6
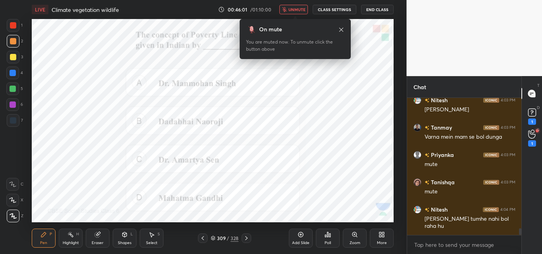
scroll to position [2741, 0]
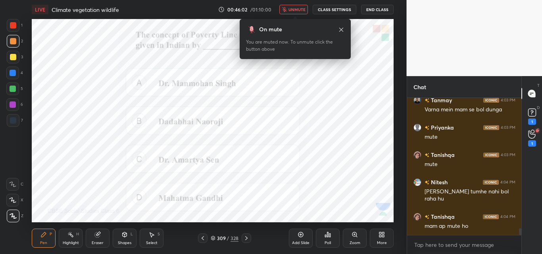
click at [302, 7] on span "unmute" at bounding box center [297, 10] width 17 height 6
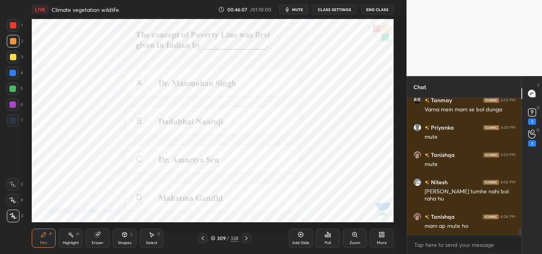
scroll to position [2768, 0]
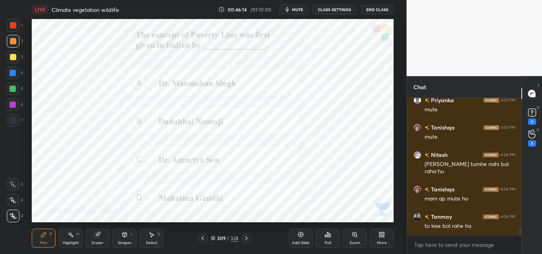
click at [302, 11] on span "mute" at bounding box center [297, 10] width 11 height 6
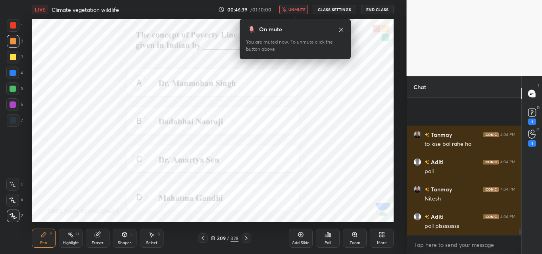
scroll to position [2933, 0]
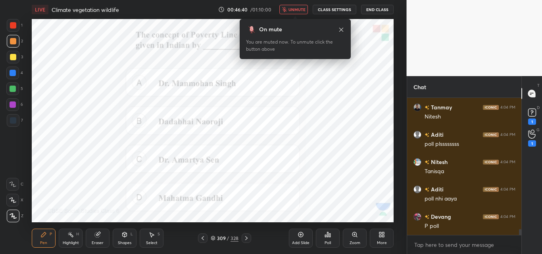
click at [326, 239] on div "Poll" at bounding box center [328, 238] width 24 height 19
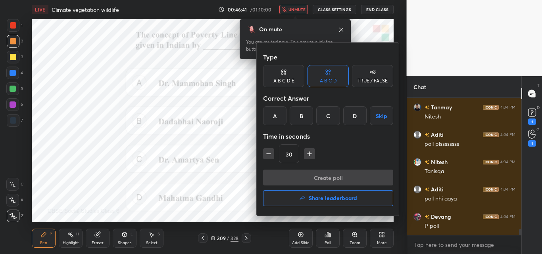
click at [299, 115] on div "B" at bounding box center [301, 115] width 23 height 19
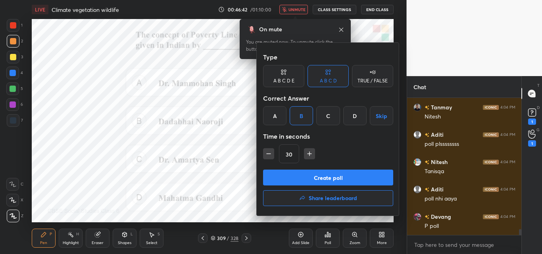
click at [307, 176] on button "Create poll" at bounding box center [328, 178] width 130 height 16
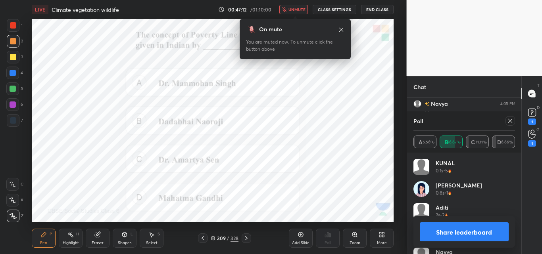
scroll to position [3280, 0]
click at [297, 11] on span "unmute" at bounding box center [297, 10] width 17 height 6
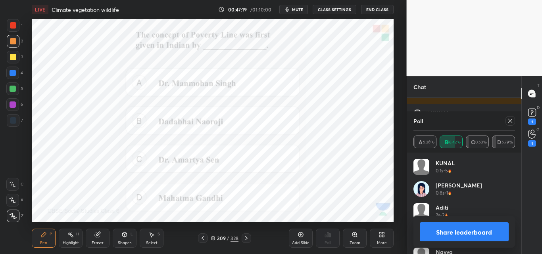
scroll to position [3398, 0]
click at [476, 235] on button "Share leaderboard" at bounding box center [464, 232] width 89 height 19
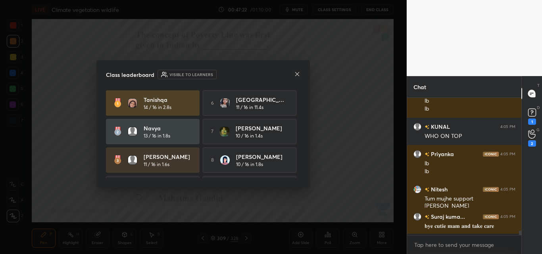
scroll to position [3, 3]
drag, startPoint x: 301, startPoint y: 126, endPoint x: 300, endPoint y: 143, distance: 16.3
click at [300, 143] on div "Tanishqa 14 / 16 in 2.8s 6 [GEOGRAPHIC_DATA] 11 / 16 in 11.4s Navya 13 / 16 in …" at bounding box center [203, 135] width 195 height 88
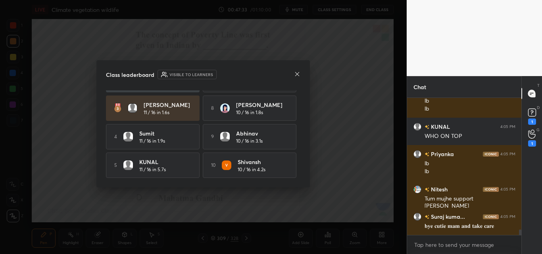
click at [299, 75] on icon at bounding box center [297, 74] width 6 height 6
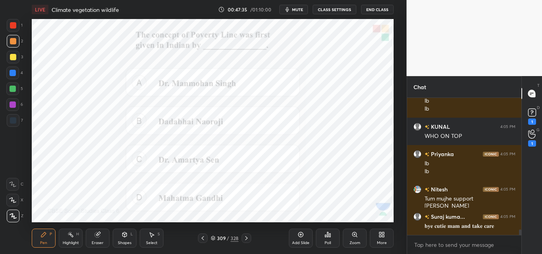
drag, startPoint x: 306, startPoint y: 239, endPoint x: 301, endPoint y: 236, distance: 5.7
click at [302, 238] on div "Add Slide" at bounding box center [301, 238] width 24 height 19
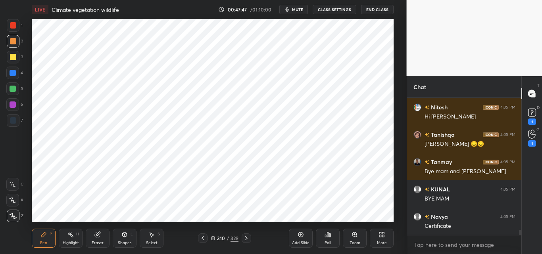
scroll to position [3521, 0]
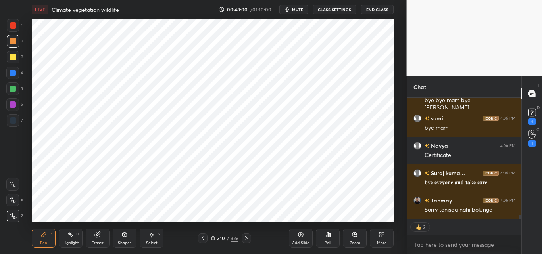
click at [378, 11] on button "End Class" at bounding box center [377, 10] width 33 height 10
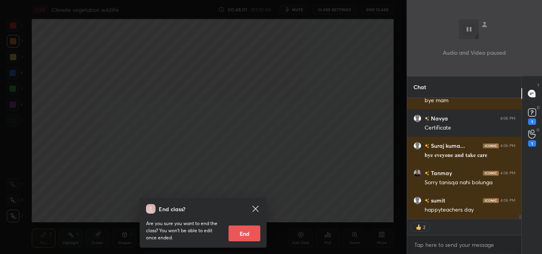
click at [253, 237] on button "End" at bounding box center [245, 234] width 32 height 16
type textarea "x"
